Goal: Task Accomplishment & Management: Manage account settings

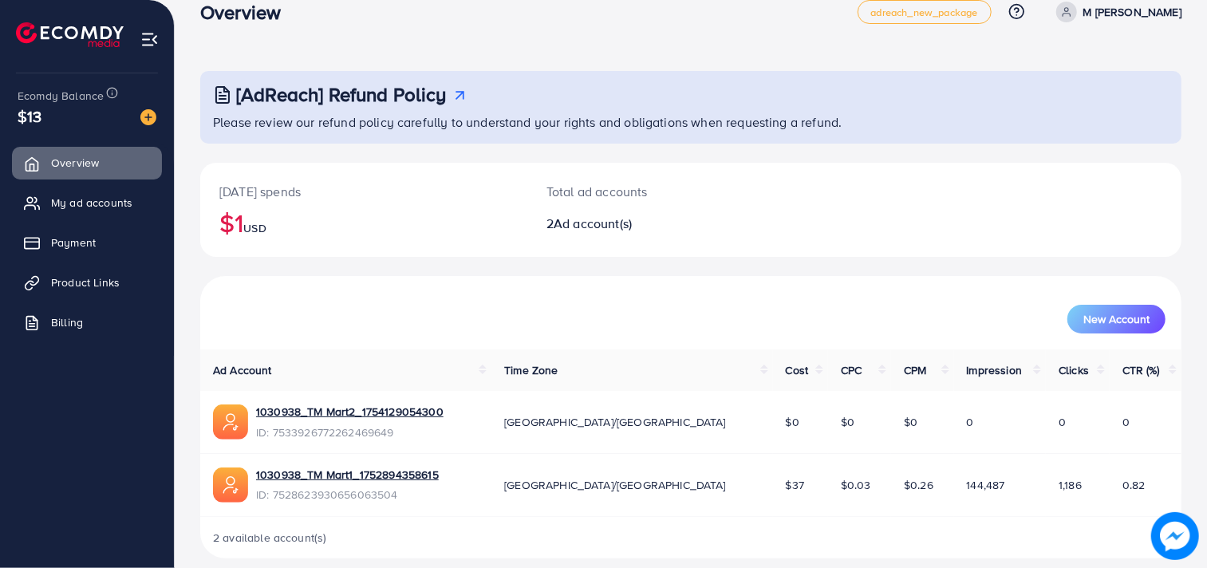
scroll to position [43, 0]
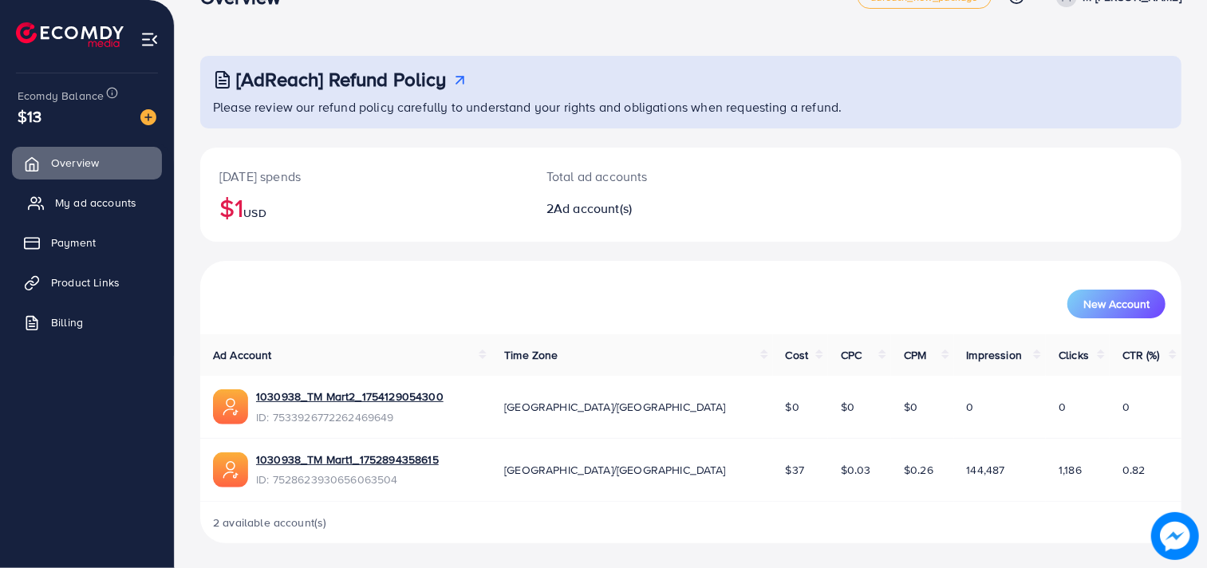
click at [97, 196] on span "My ad accounts" at bounding box center [95, 203] width 81 height 16
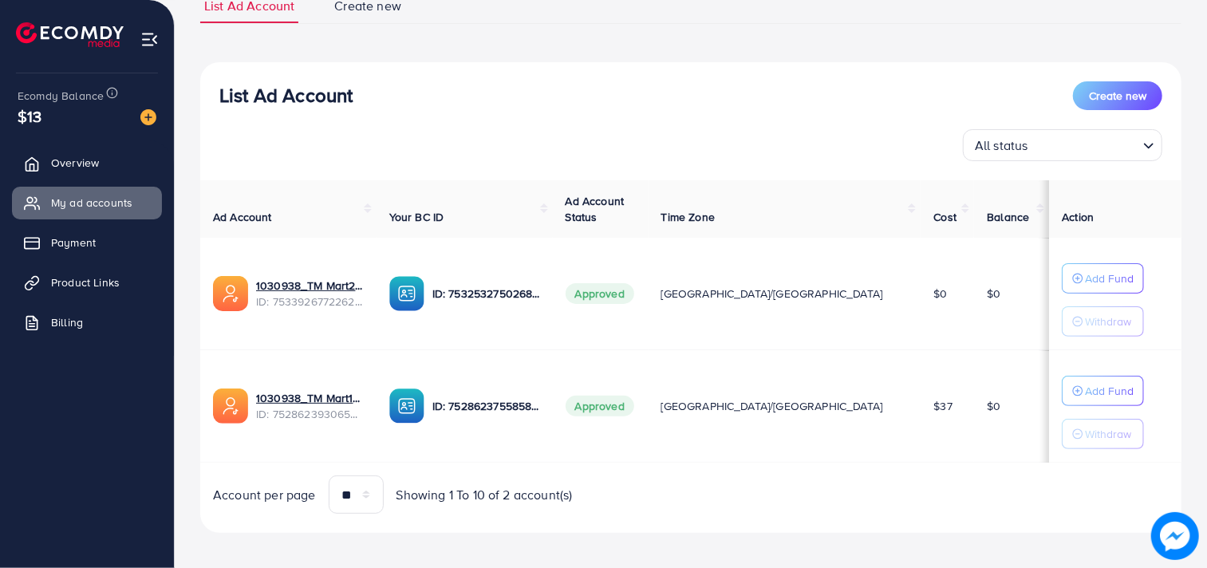
scroll to position [139, 0]
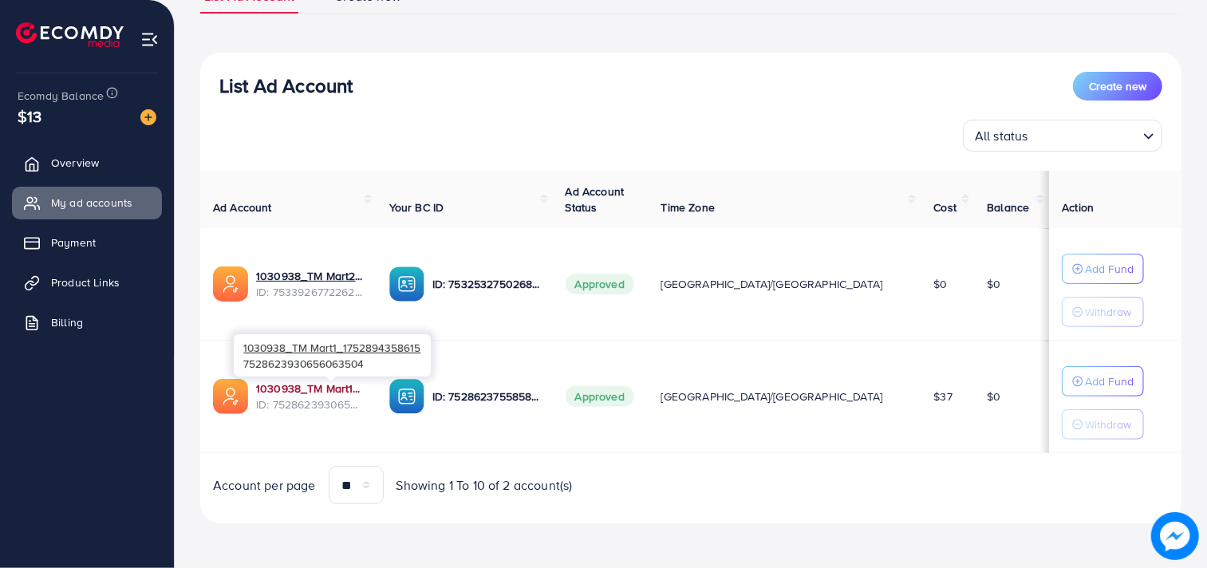
click at [306, 386] on link "1030938_TM Mart1_1752894358615" at bounding box center [310, 389] width 108 height 16
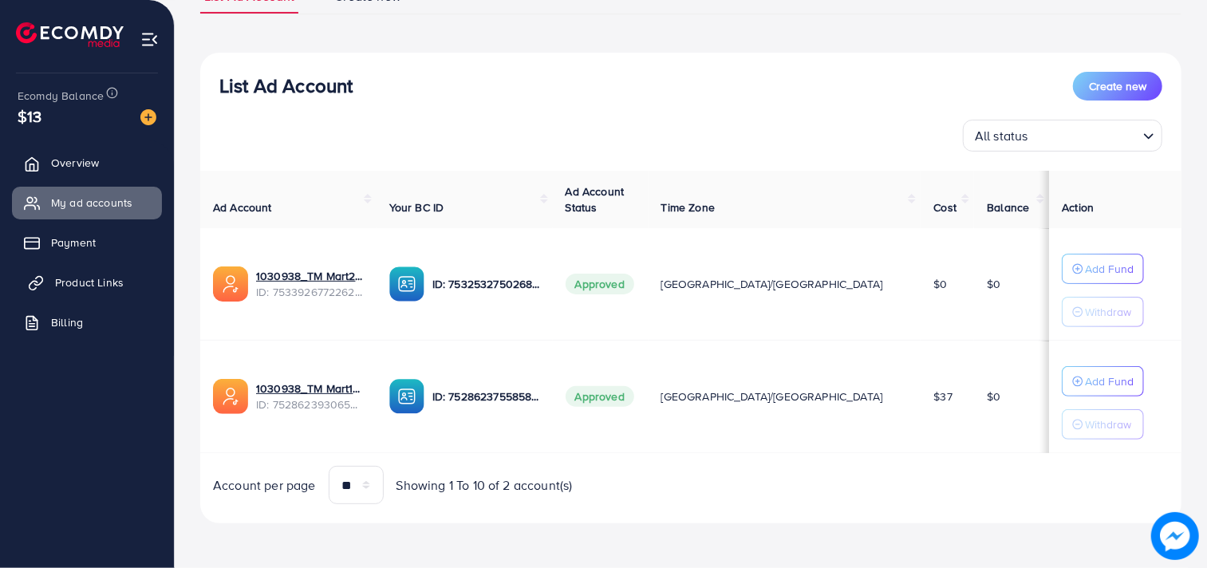
click at [66, 279] on span "Product Links" at bounding box center [89, 282] width 69 height 16
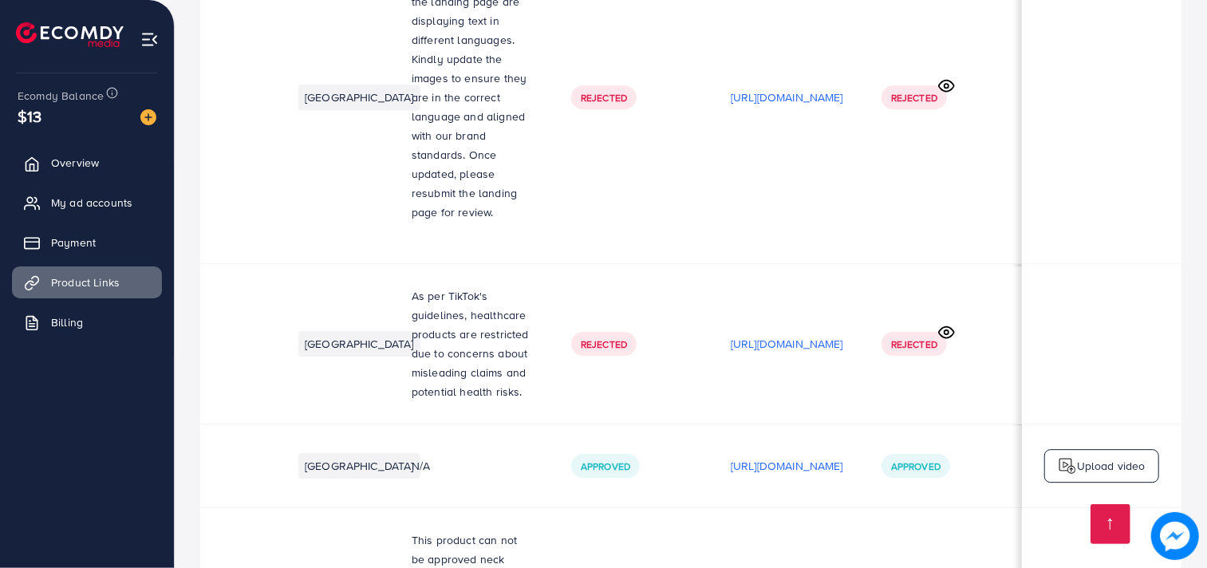
scroll to position [6450, 0]
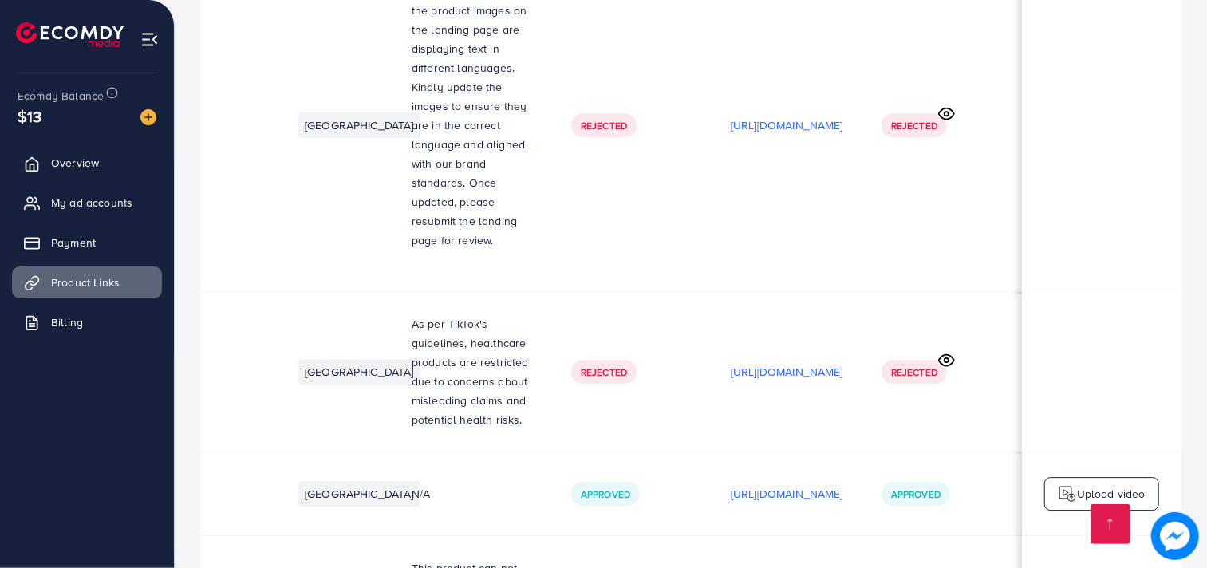
click at [783, 484] on p "[URL][DOMAIN_NAME]" at bounding box center [787, 493] width 113 height 19
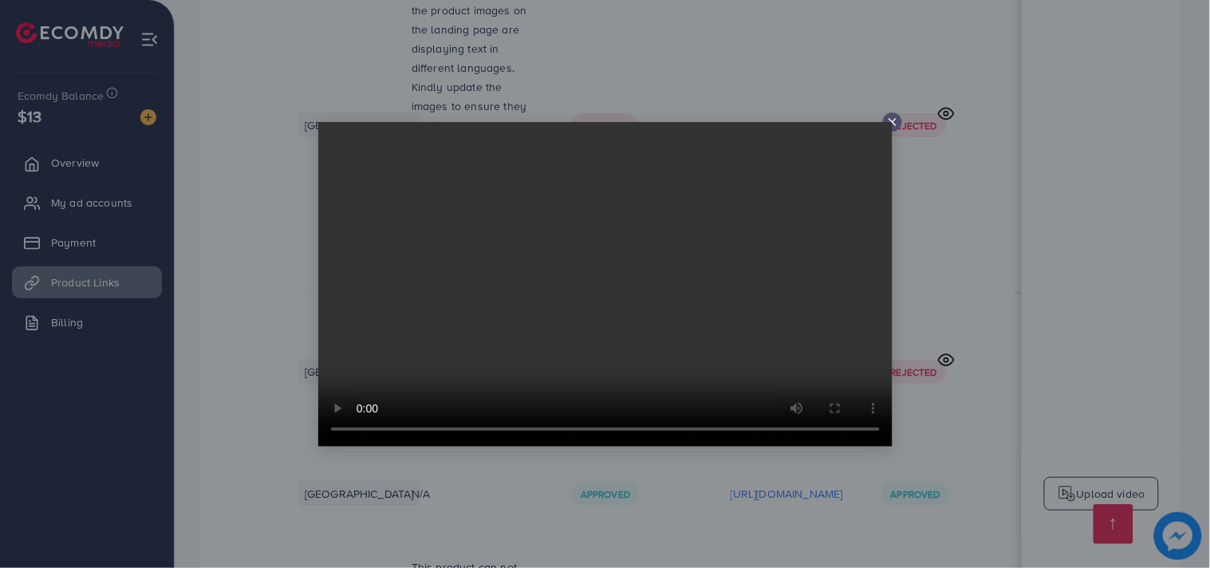
click at [894, 117] on icon at bounding box center [892, 122] width 13 height 13
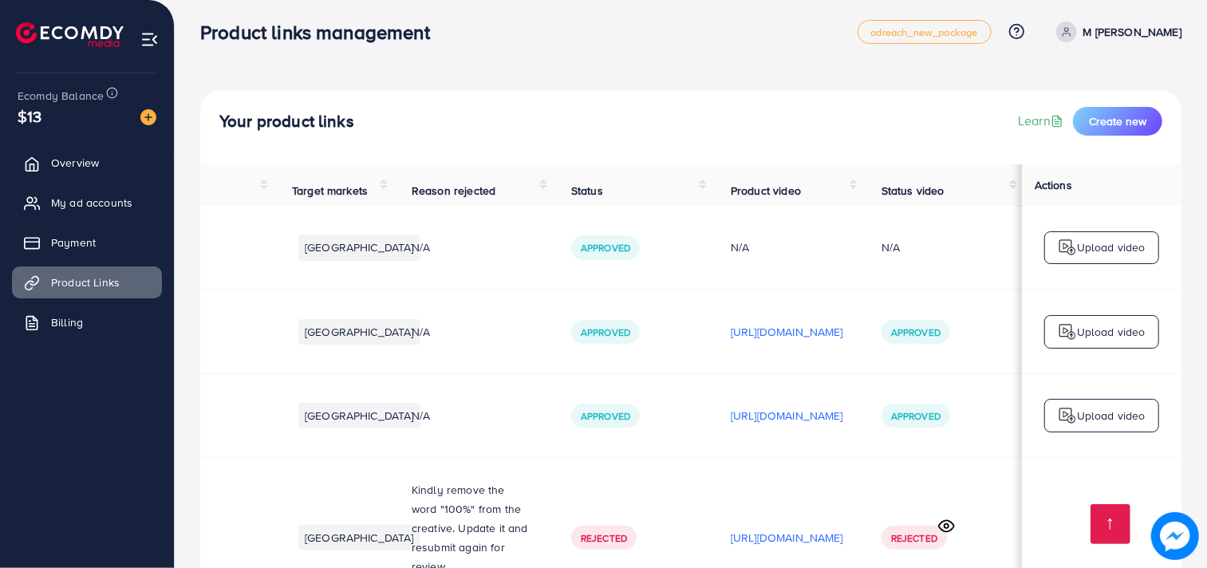
scroll to position [0, 0]
